Goal: Navigation & Orientation: Understand site structure

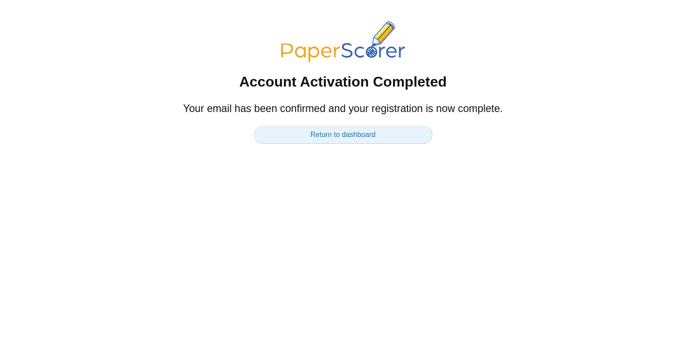
click at [357, 135] on link "Return to dashboard" at bounding box center [343, 135] width 179 height 18
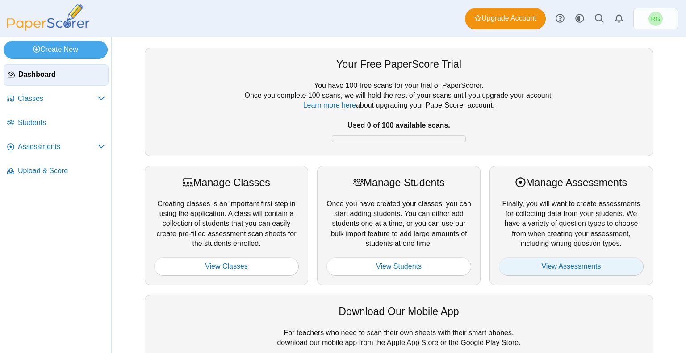
click at [571, 268] on link "View Assessments" at bounding box center [571, 267] width 145 height 18
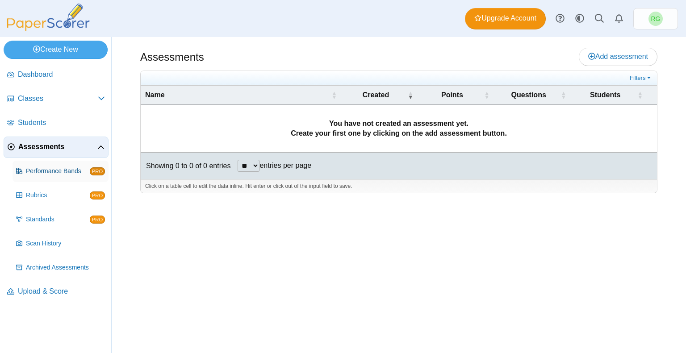
click at [55, 168] on span "Performance Bands" at bounding box center [58, 171] width 64 height 9
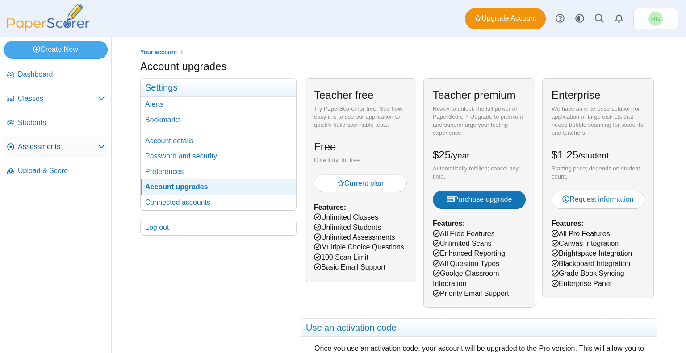
click at [46, 149] on span "Assessments" at bounding box center [58, 147] width 80 height 10
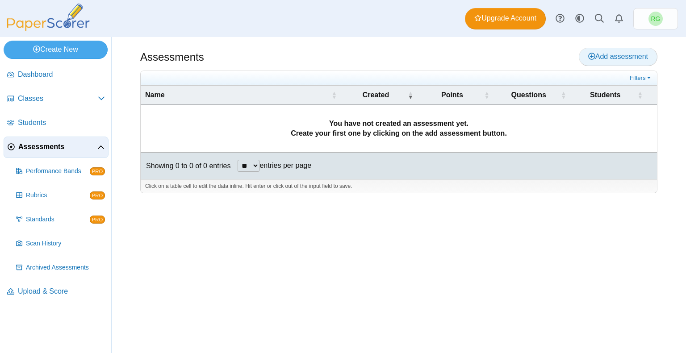
click at [614, 57] on span "Add assessment" at bounding box center [619, 57] width 60 height 8
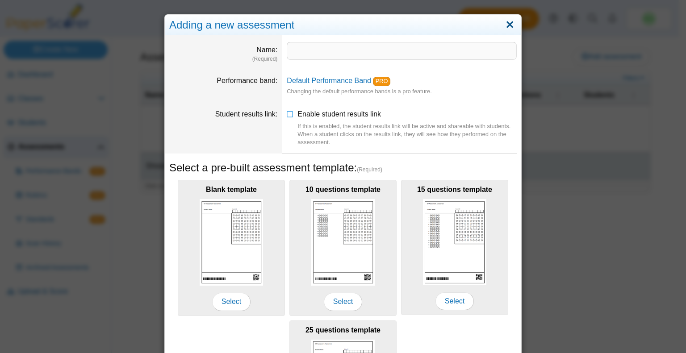
click at [508, 26] on link "Close" at bounding box center [510, 24] width 14 height 15
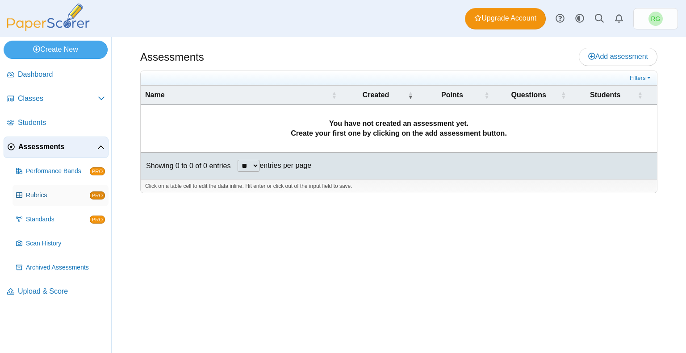
click at [42, 192] on span "Rubrics" at bounding box center [58, 195] width 64 height 9
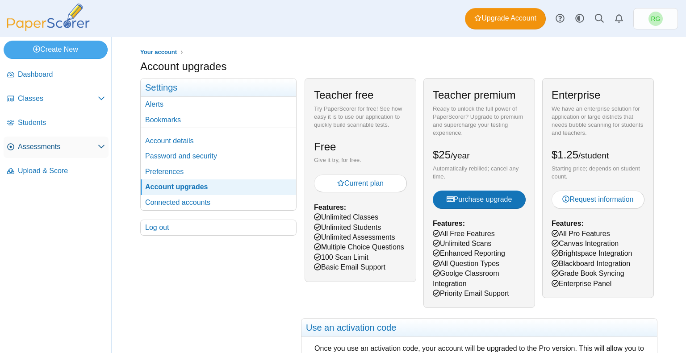
click at [64, 151] on span "Assessments" at bounding box center [58, 147] width 80 height 10
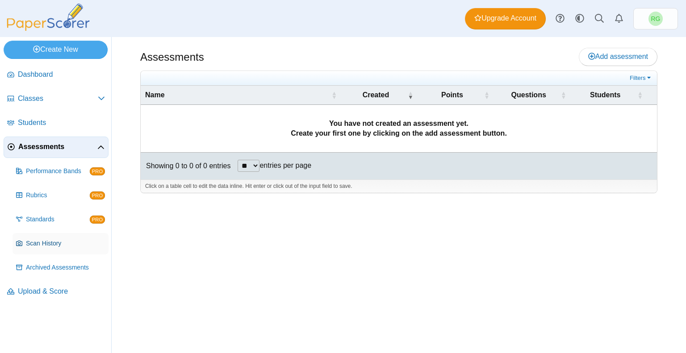
click at [52, 240] on span "Scan History" at bounding box center [65, 244] width 79 height 9
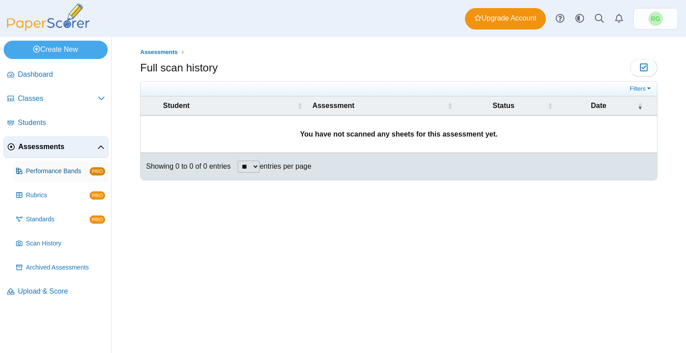
click at [63, 173] on span "Performance Bands" at bounding box center [58, 171] width 64 height 9
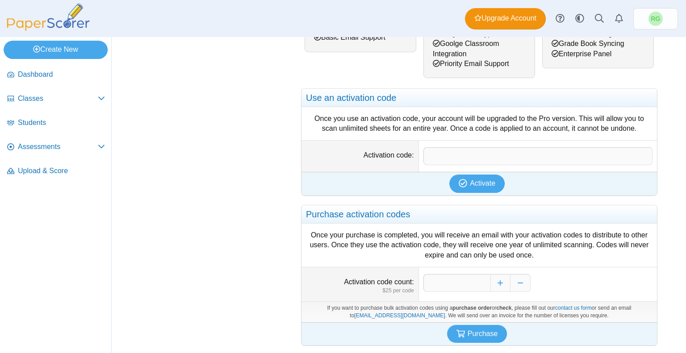
scroll to position [7, 0]
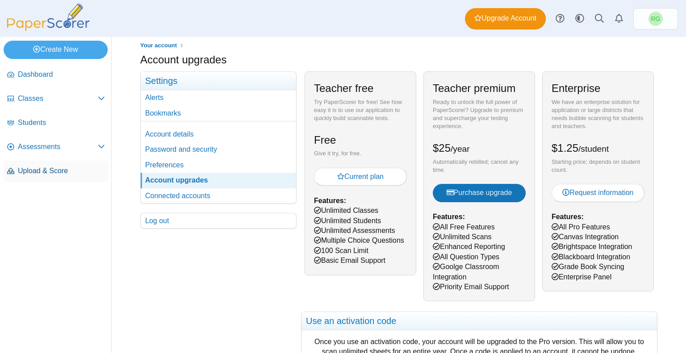
click at [46, 167] on span "Upload & Score" at bounding box center [61, 171] width 87 height 10
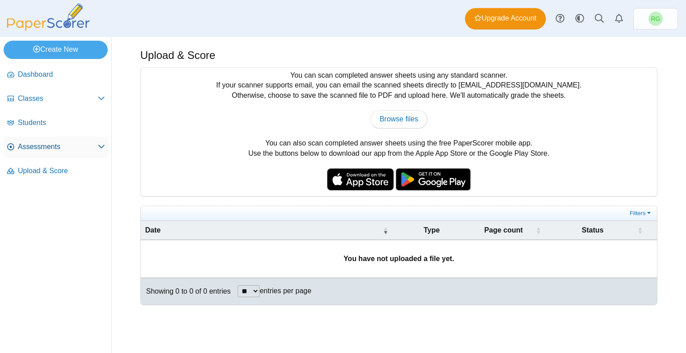
click at [59, 144] on span "Assessments" at bounding box center [58, 147] width 80 height 10
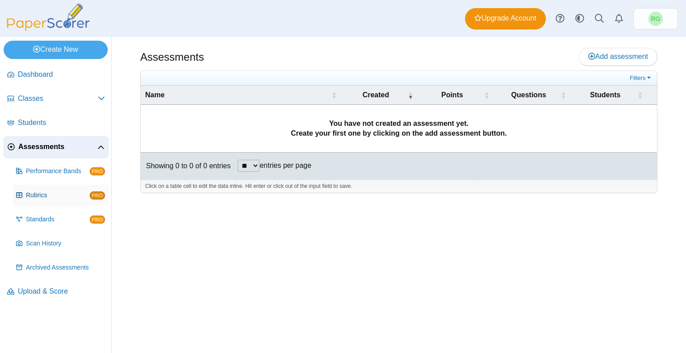
click at [47, 193] on span "Rubrics" at bounding box center [58, 195] width 64 height 9
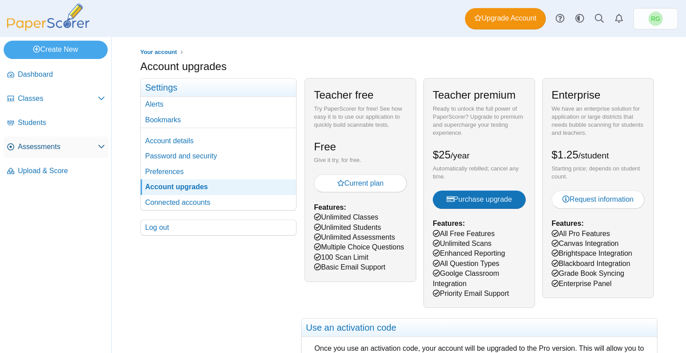
click at [52, 142] on span "Assessments" at bounding box center [58, 147] width 80 height 10
